Goal: Task Accomplishment & Management: Complete application form

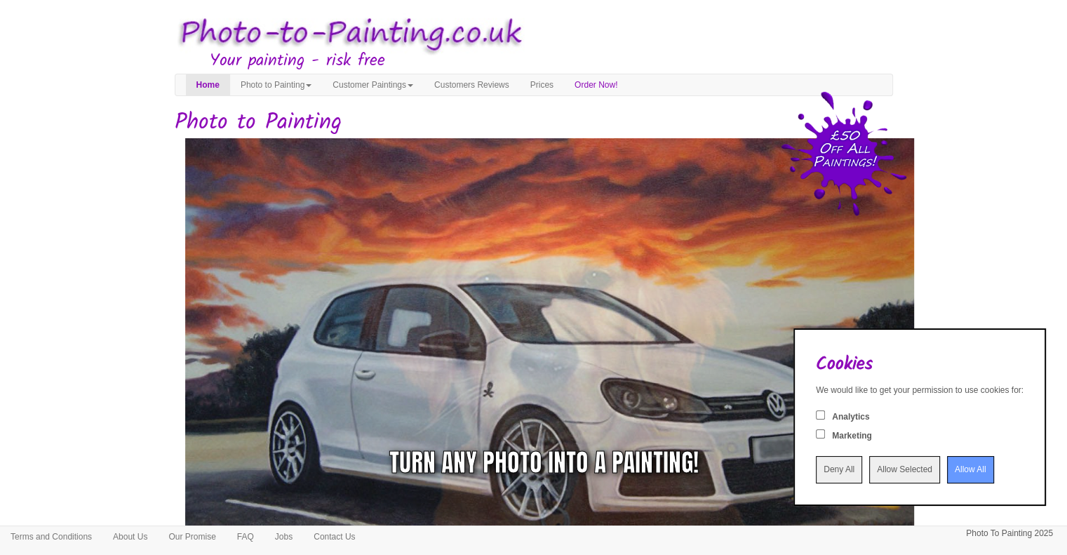
click at [951, 469] on input "Allow All" at bounding box center [970, 469] width 47 height 27
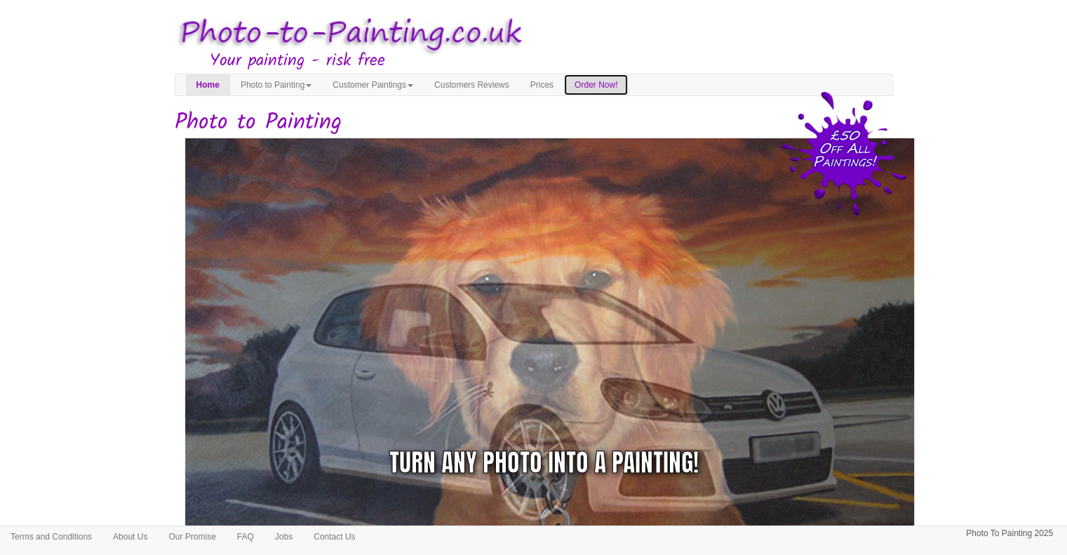
click at [628, 87] on link "Order Now!" at bounding box center [596, 84] width 64 height 21
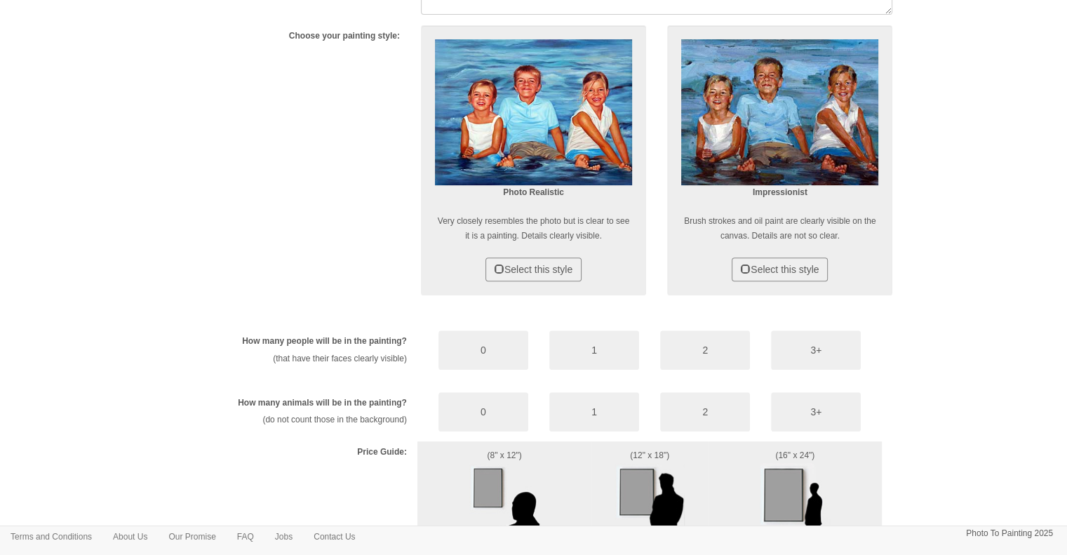
scroll to position [542, 0]
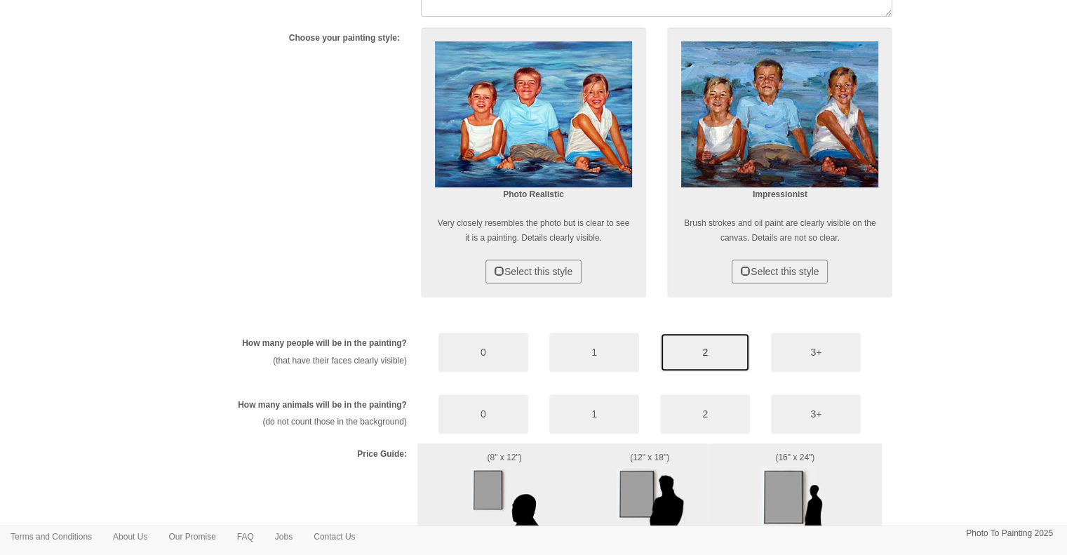
click at [693, 344] on button "2" at bounding box center [705, 351] width 90 height 39
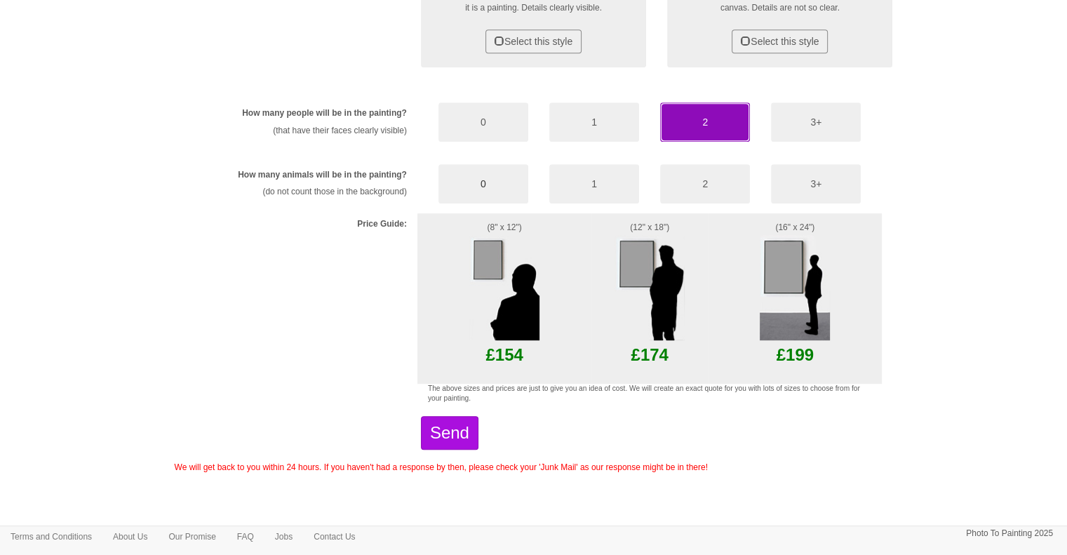
scroll to position [777, 0]
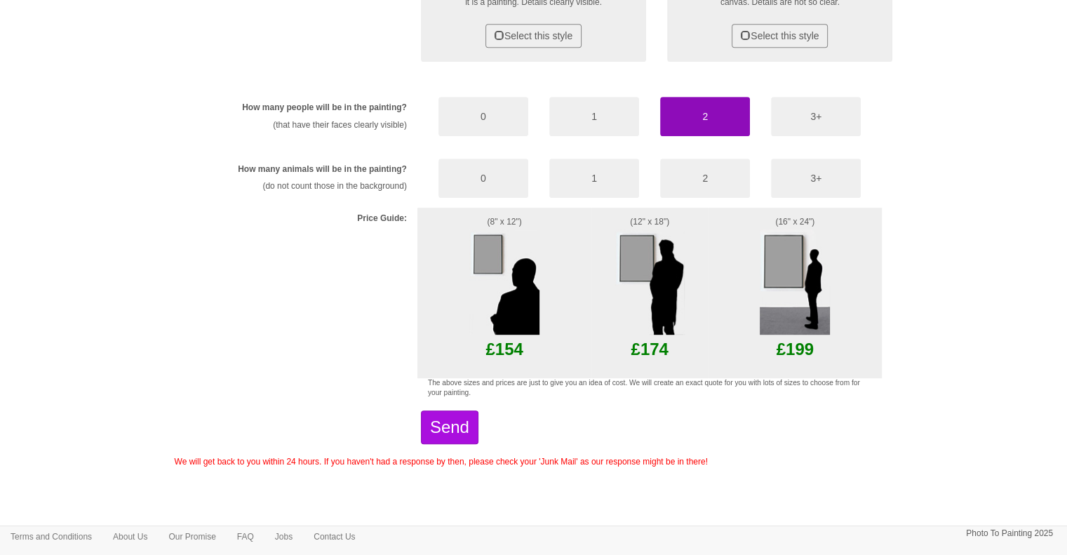
click at [640, 251] on img at bounding box center [649, 281] width 70 height 105
click at [655, 320] on img at bounding box center [649, 281] width 70 height 105
click at [640, 265] on img at bounding box center [649, 281] width 70 height 105
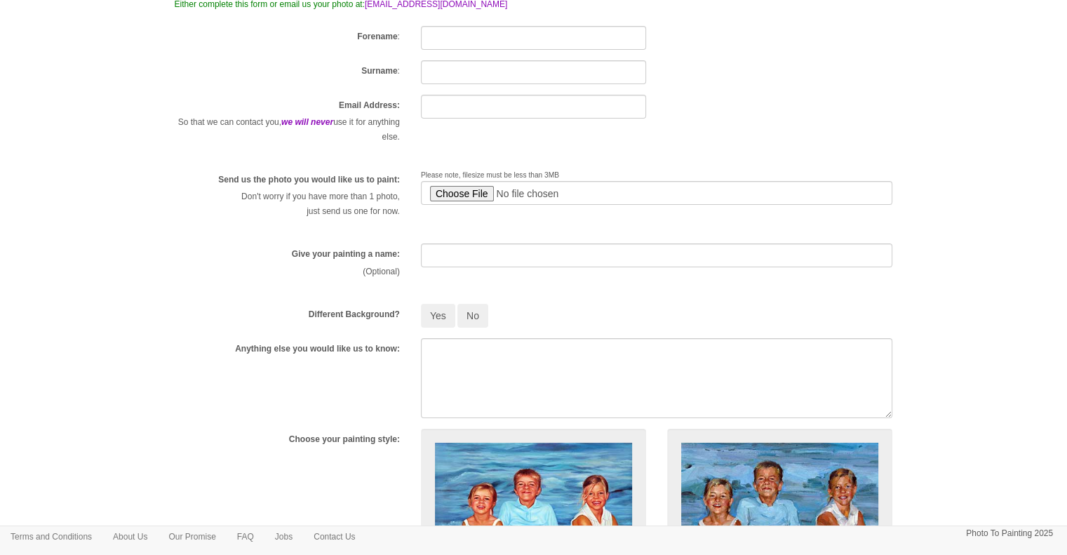
scroll to position [0, 0]
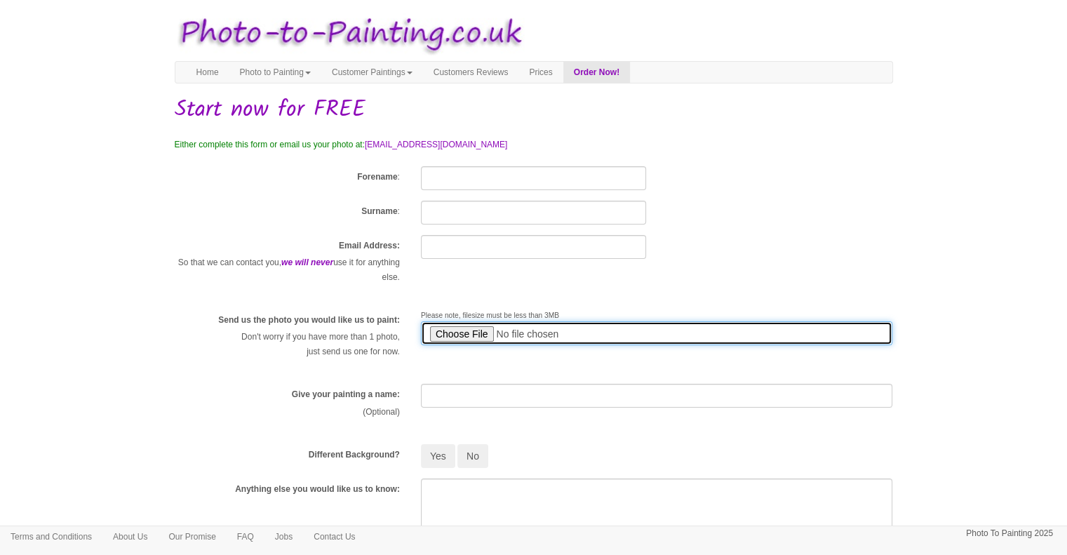
click at [457, 333] on input "file" at bounding box center [657, 333] width 472 height 24
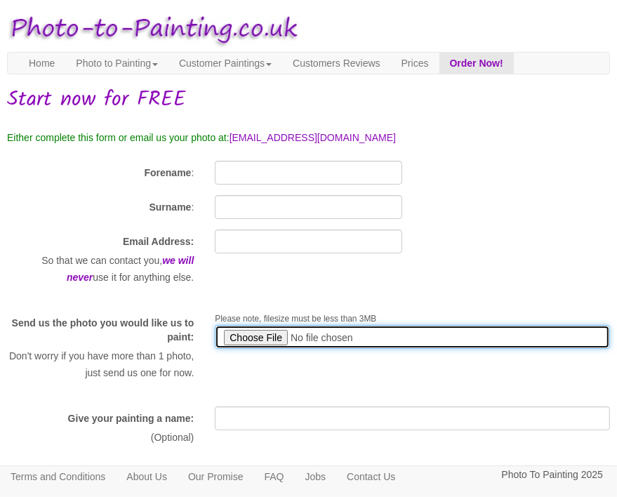
type input "C:\fakepath\Paul and V.jpg"
click at [383, 339] on input "file" at bounding box center [412, 337] width 395 height 24
click at [250, 339] on input "file" at bounding box center [412, 337] width 395 height 24
click at [253, 339] on input "file" at bounding box center [412, 337] width 395 height 24
type input "C:\fakepath\Paul and V.jpg"
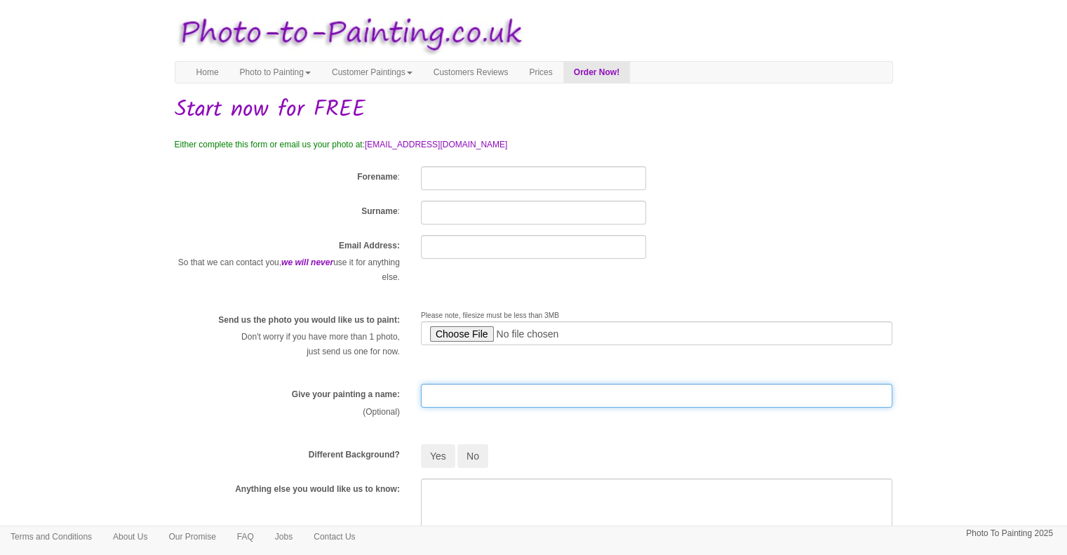
click at [439, 398] on input "text" at bounding box center [657, 396] width 472 height 24
click at [438, 401] on input "text" at bounding box center [657, 396] width 472 height 24
type input "Soul Mates"
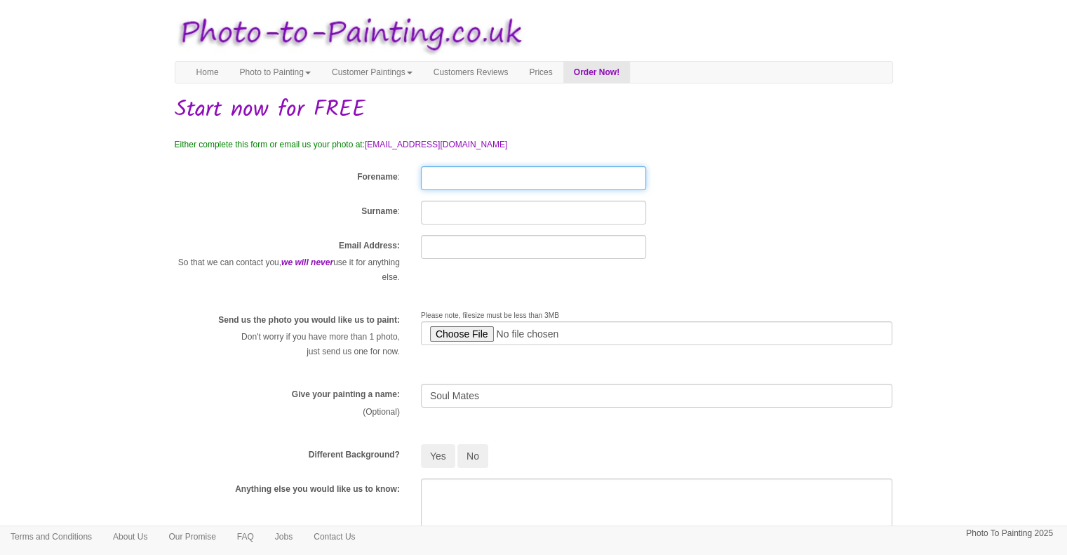
click at [445, 182] on input "Forename" at bounding box center [533, 178] width 225 height 24
type input "Paul"
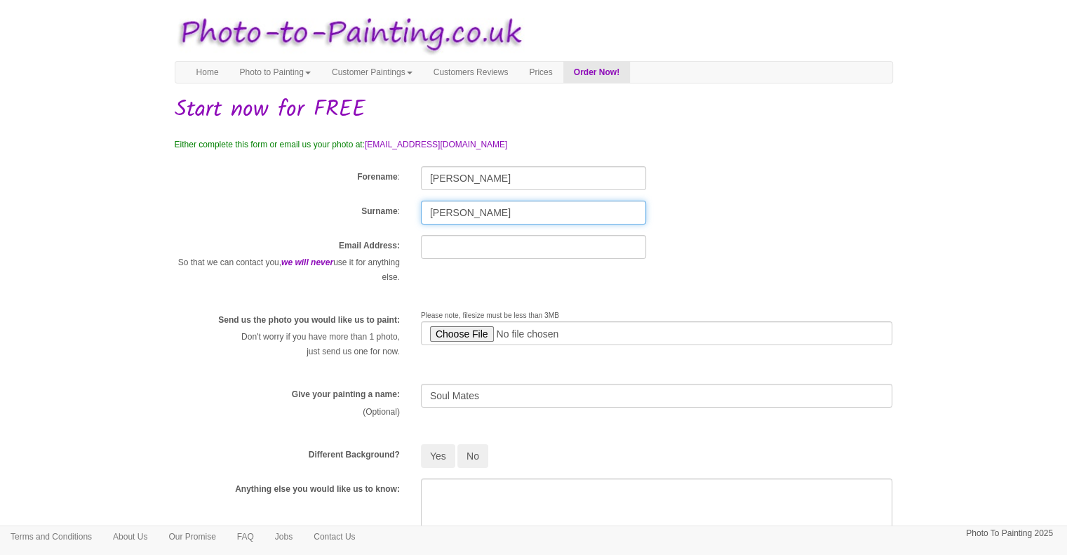
type input "Anderson"
click at [439, 249] on input "text" at bounding box center [533, 247] width 225 height 24
type input "paul.anderson@6sglobal.co.uk"
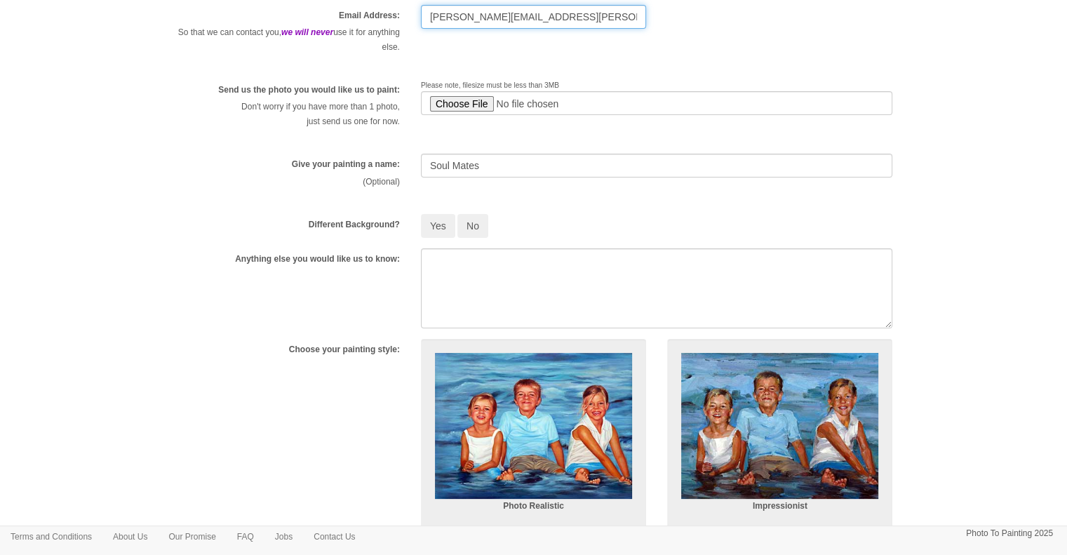
scroll to position [224, 0]
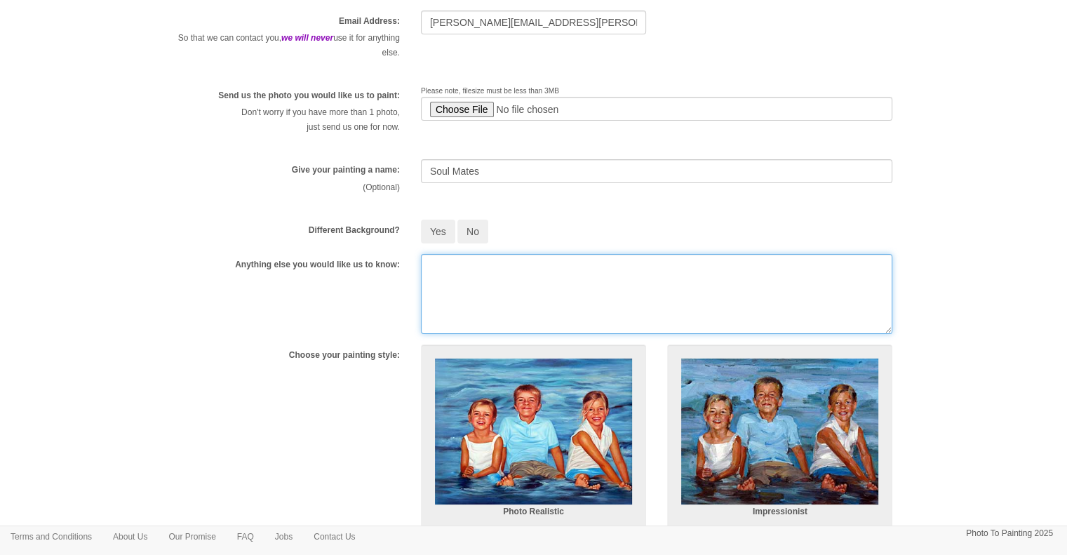
click at [450, 285] on textarea at bounding box center [657, 294] width 472 height 80
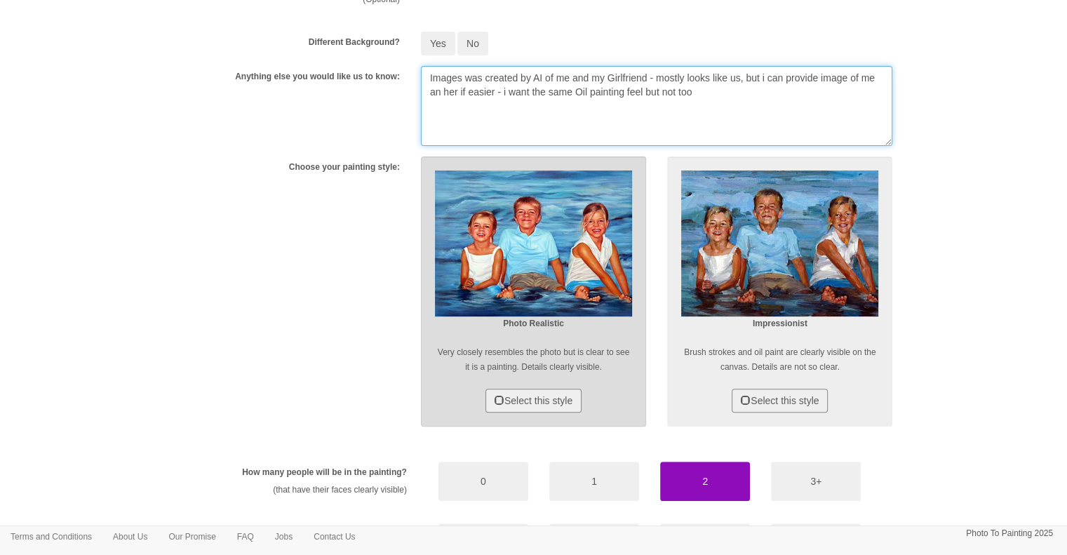
scroll to position [411, 0]
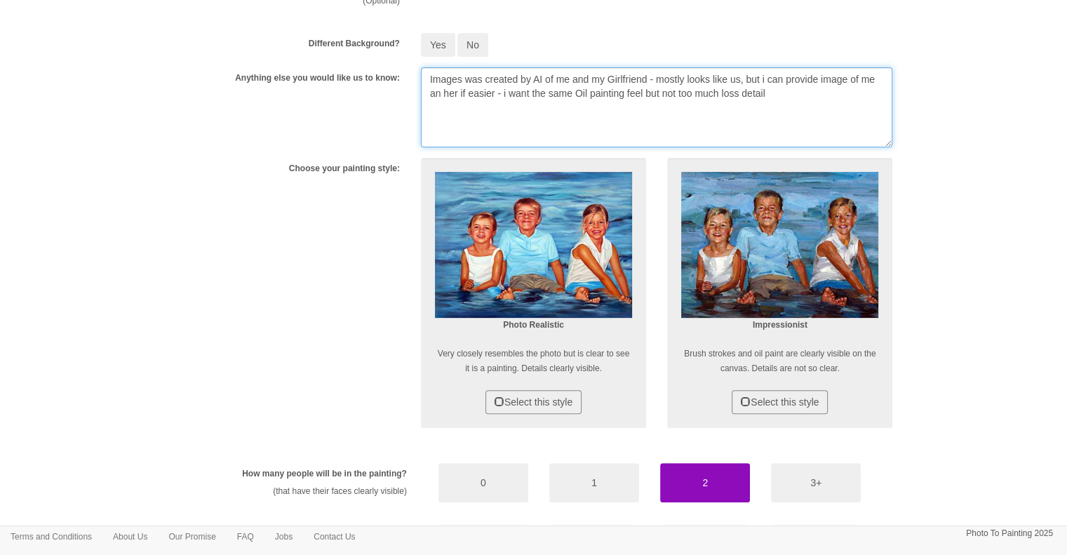
type textarea "Images was created by AI of me and my Girlfriend - mostly looks like us, but i …"
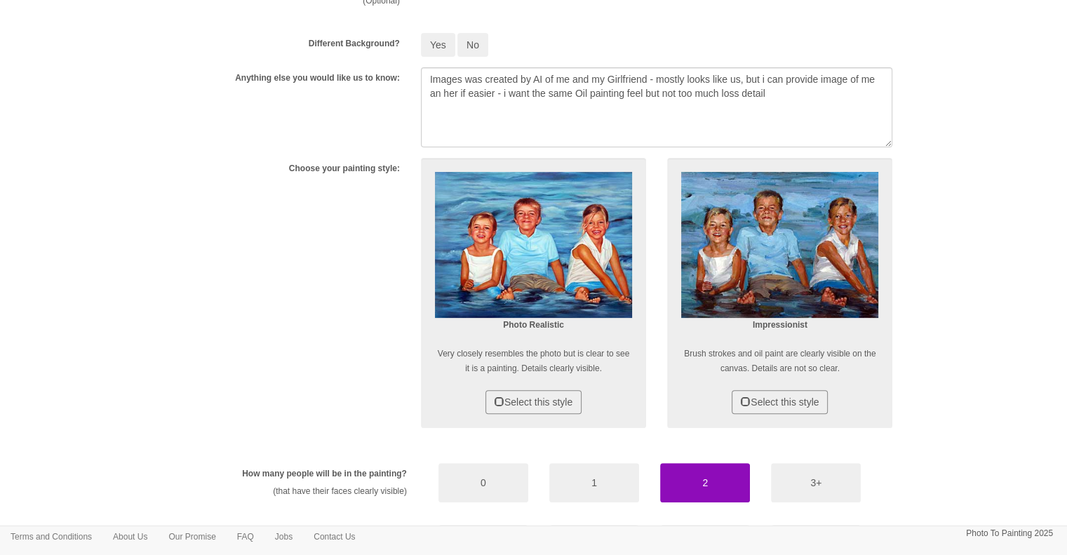
click at [286, 264] on div "Choose your painting style: Photo Realistic Very closely resembles the photo bu…" at bounding box center [533, 300] width 739 height 285
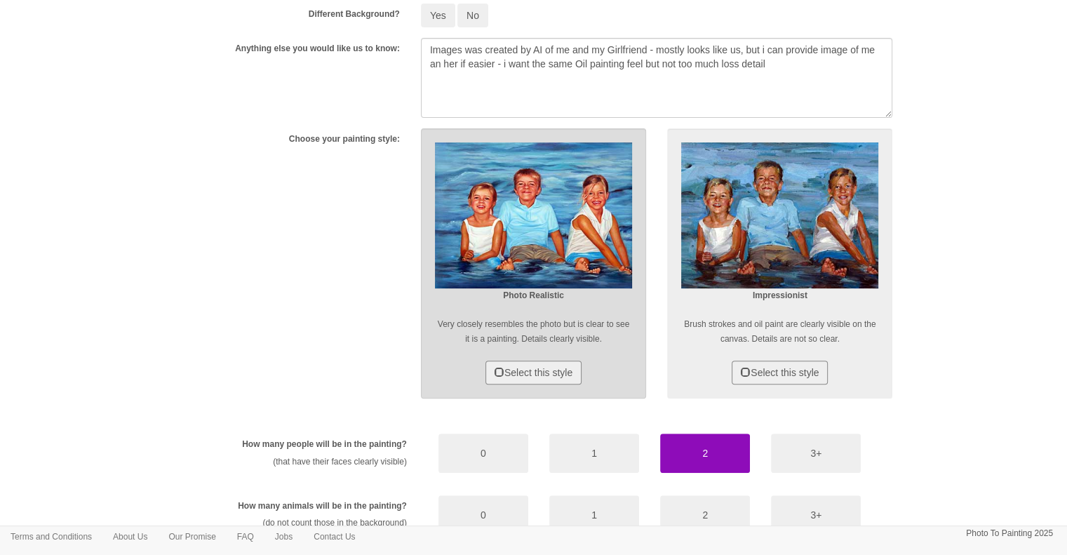
scroll to position [456, 0]
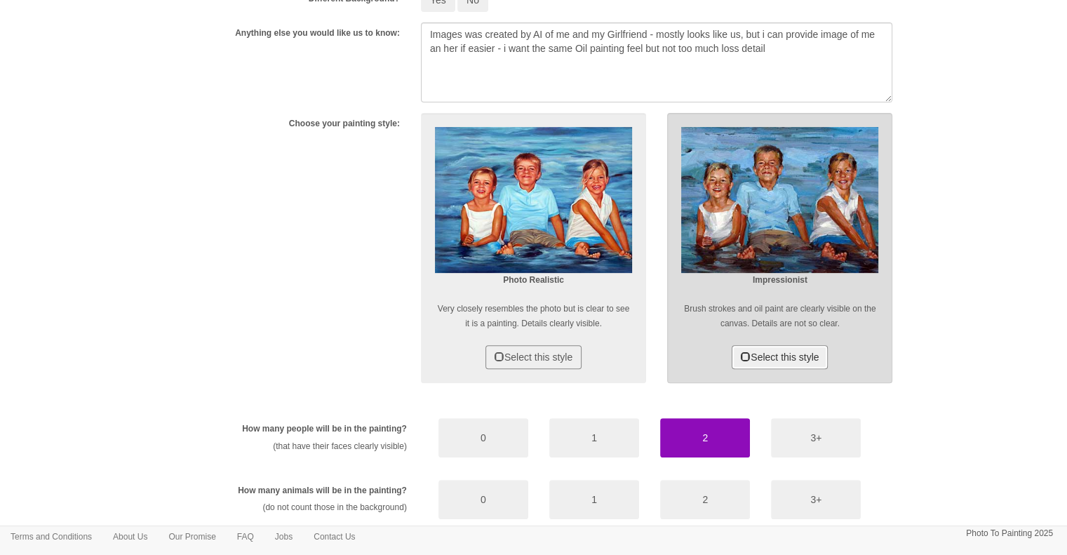
click at [759, 358] on button "Select this style" at bounding box center [780, 357] width 96 height 24
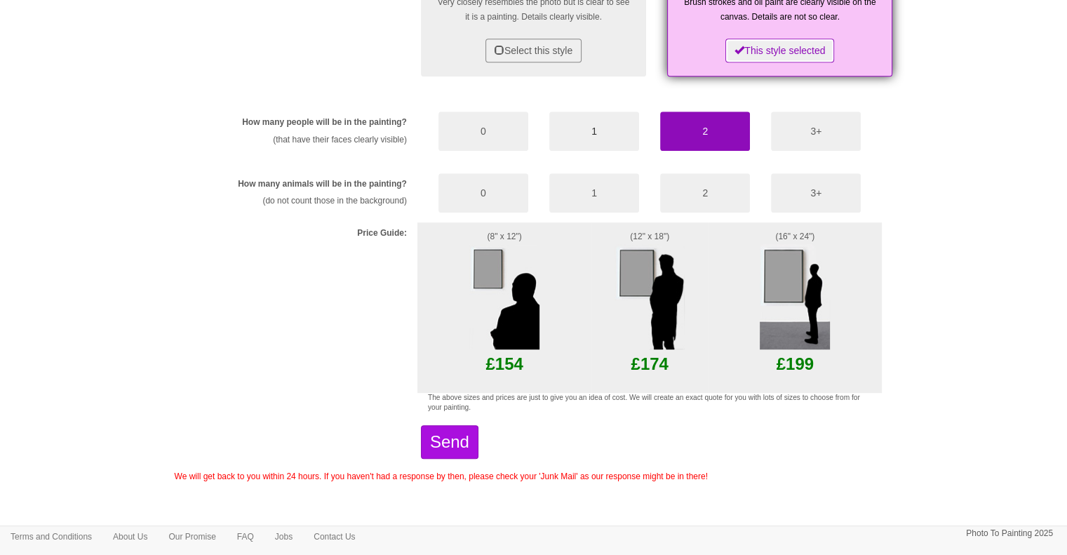
scroll to position [777, 0]
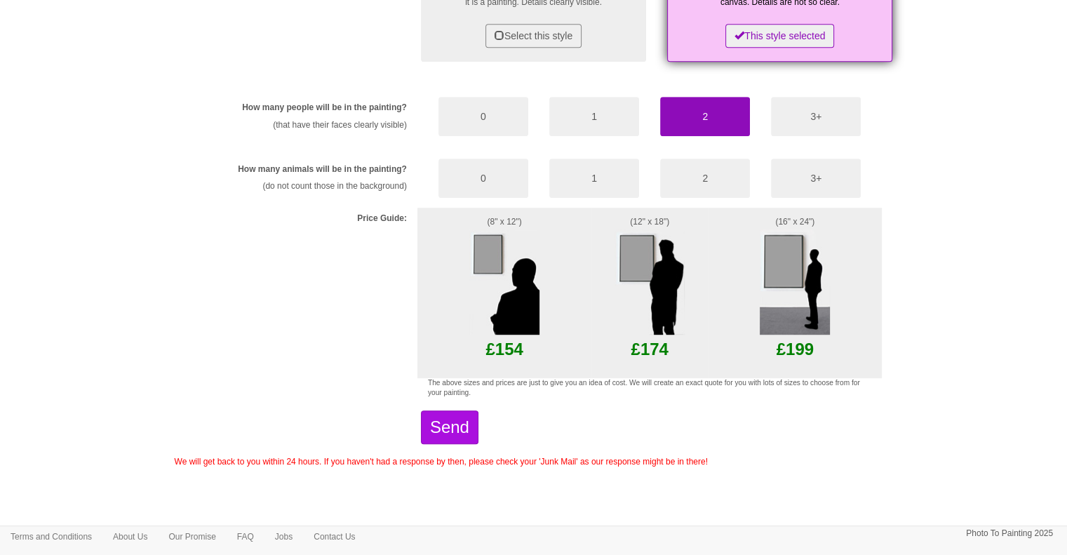
click at [662, 316] on img at bounding box center [649, 281] width 70 height 105
click at [478, 418] on button "Send" at bounding box center [450, 427] width 58 height 34
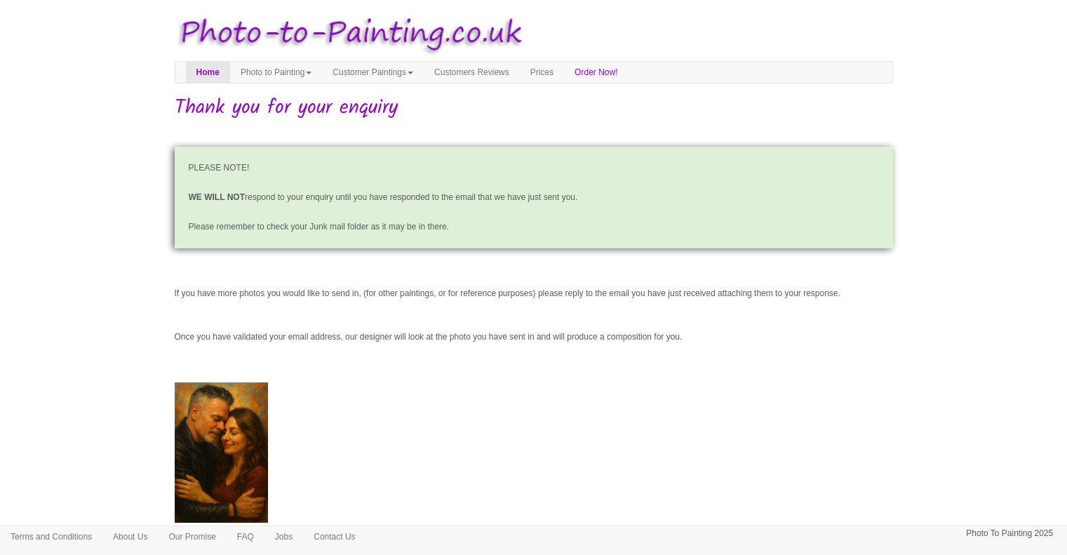
scroll to position [84, 0]
